Goal: Task Accomplishment & Management: Manage account settings

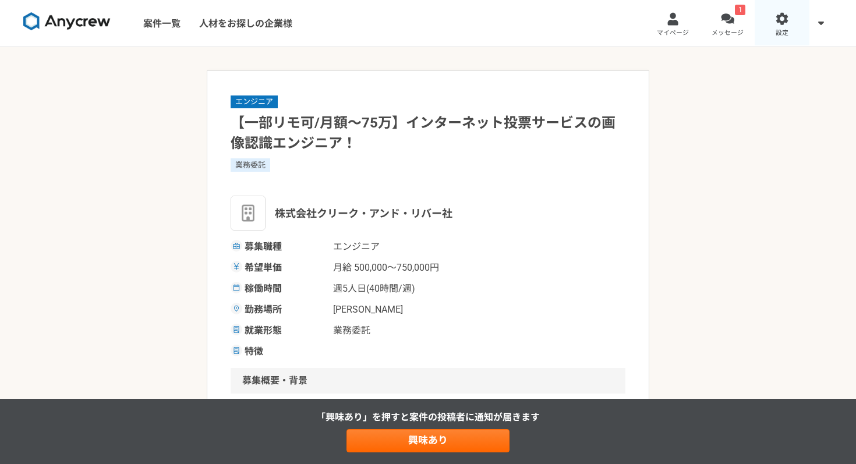
click at [784, 26] on link "設定" at bounding box center [782, 23] width 55 height 47
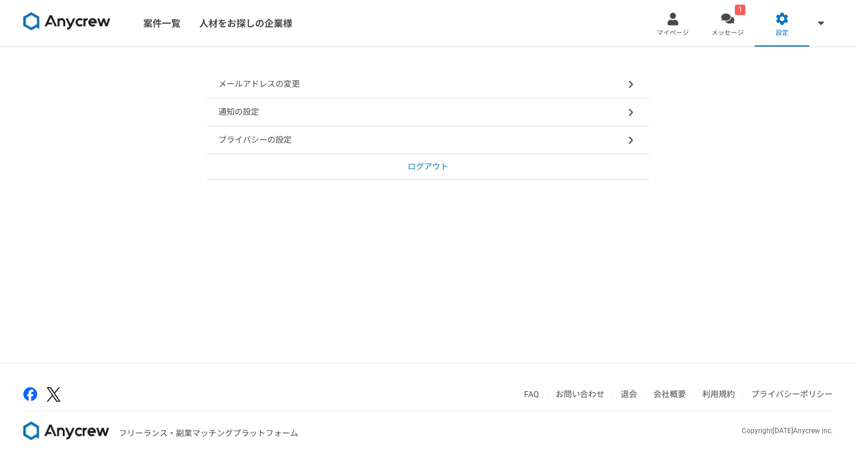
click at [291, 141] on p "プライバシーの設定" at bounding box center [254, 140] width 73 height 12
click at [284, 108] on div "通知の設定" at bounding box center [428, 112] width 443 height 28
click at [670, 27] on link "マイページ" at bounding box center [673, 23] width 55 height 47
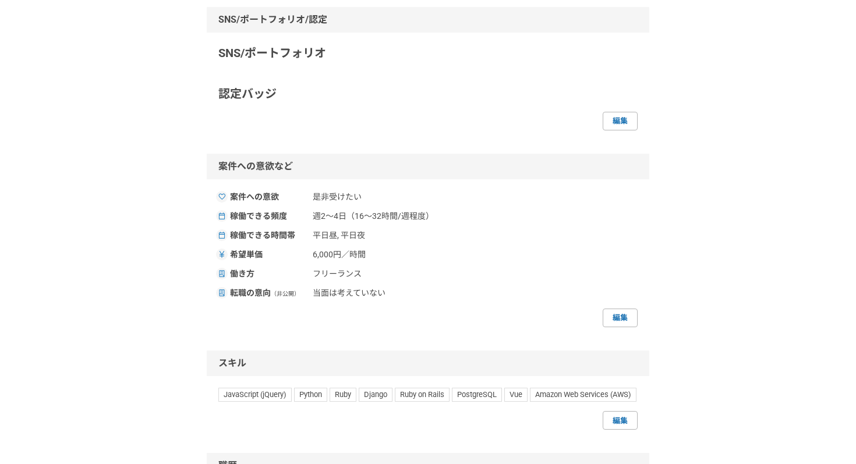
scroll to position [590, 0]
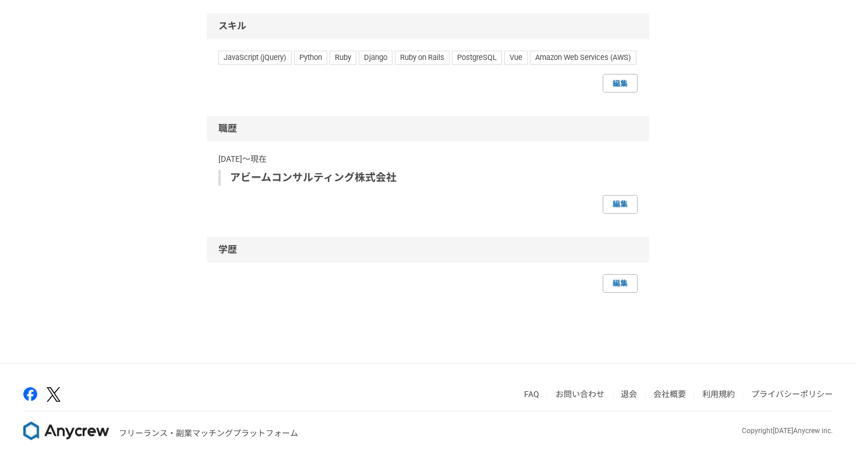
click at [629, 394] on link "退会" at bounding box center [629, 394] width 16 height 9
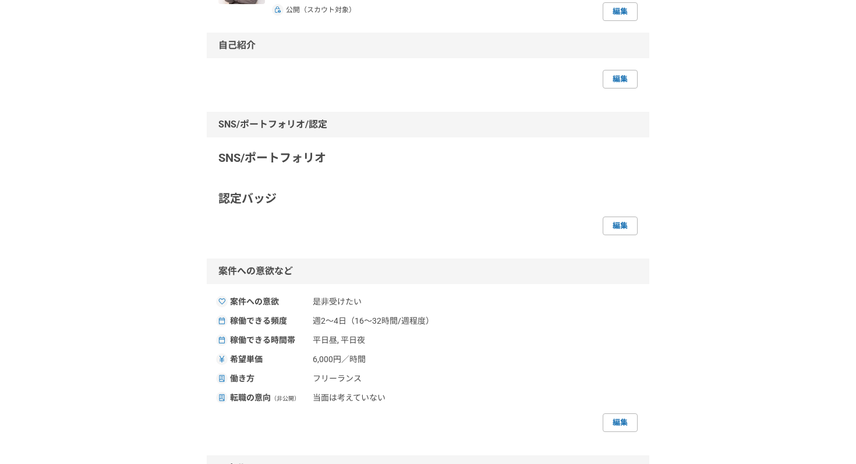
scroll to position [0, 0]
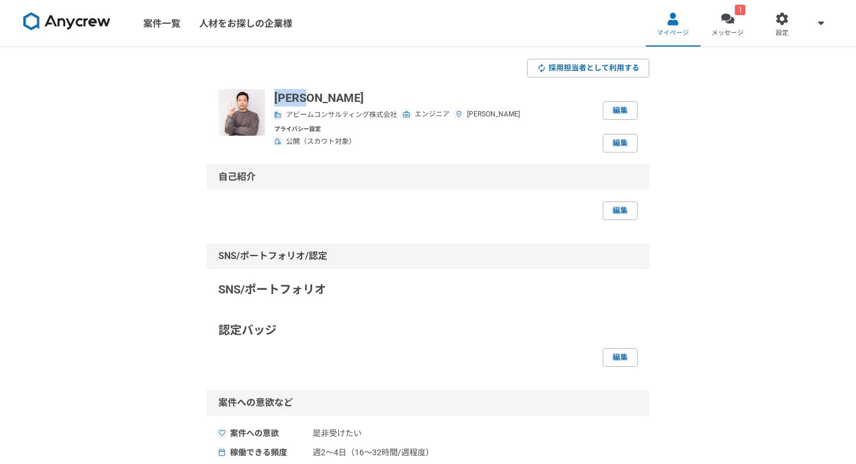
copy p "[PERSON_NAME]"
drag, startPoint x: 277, startPoint y: 97, endPoint x: 328, endPoint y: 97, distance: 51.8
click at [328, 98] on p "[PERSON_NAME]" at bounding box center [397, 97] width 246 height 17
